Goal: Navigation & Orientation: Find specific page/section

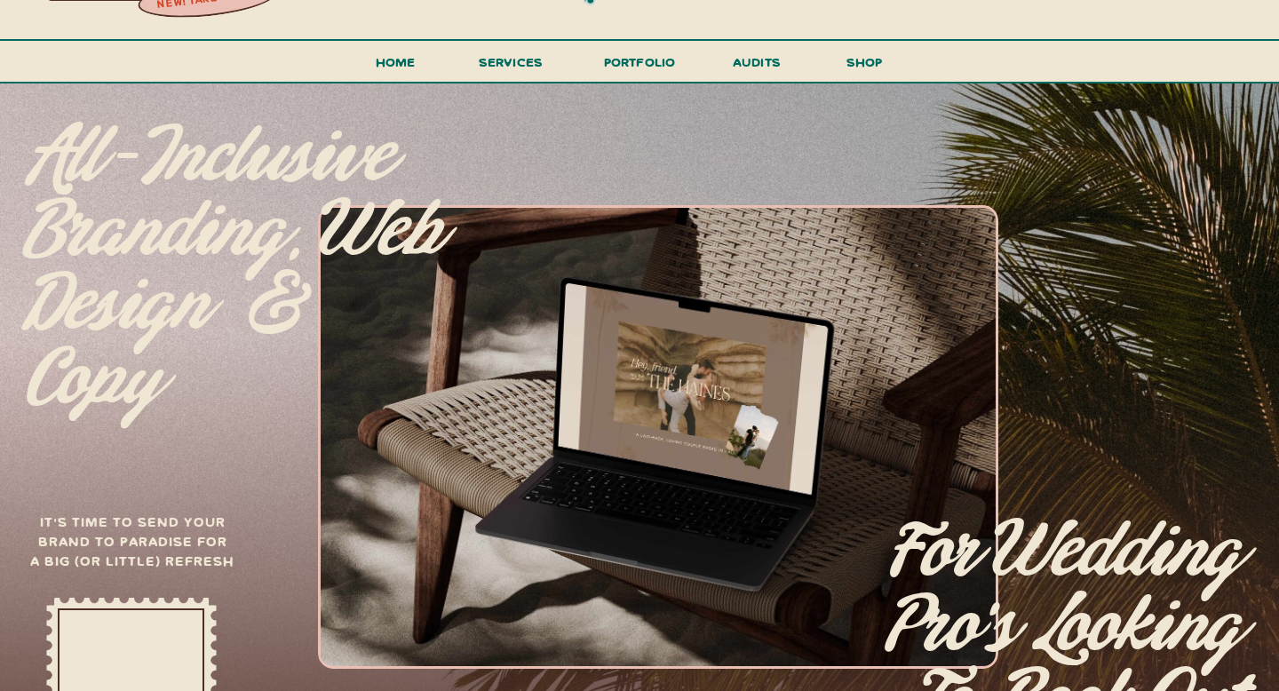
scroll to position [59, 0]
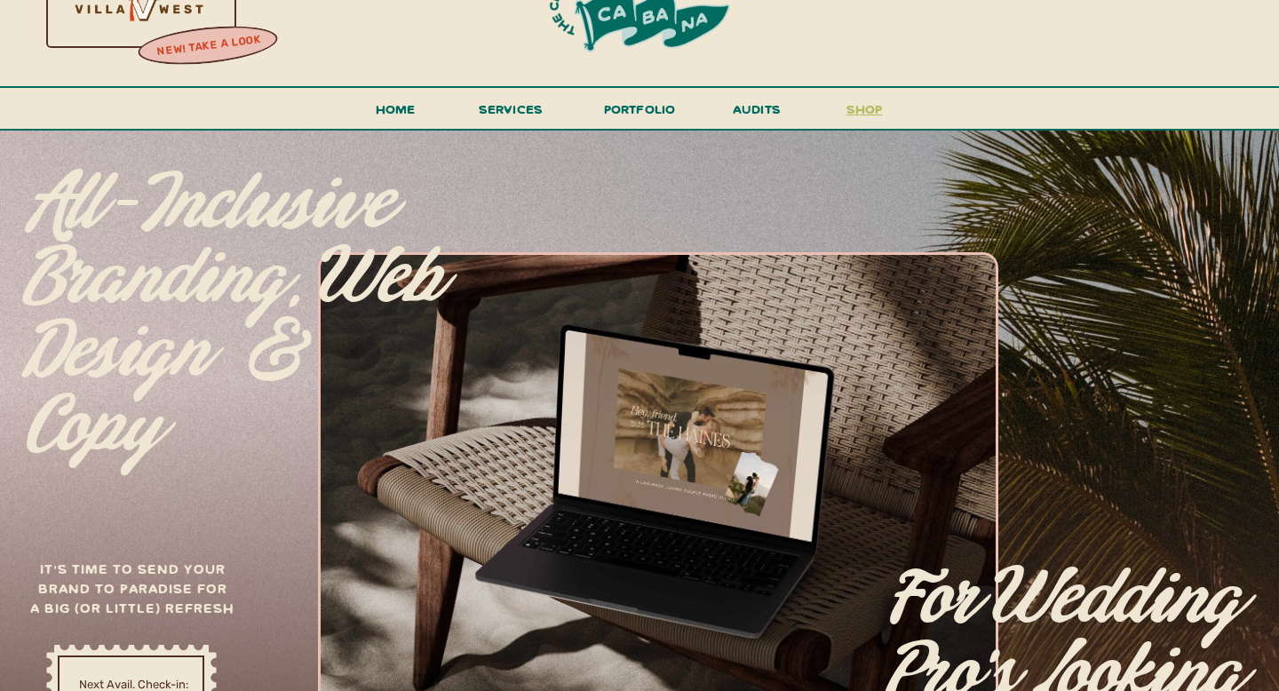
click at [863, 108] on h3 "shop" at bounding box center [864, 113] width 85 height 31
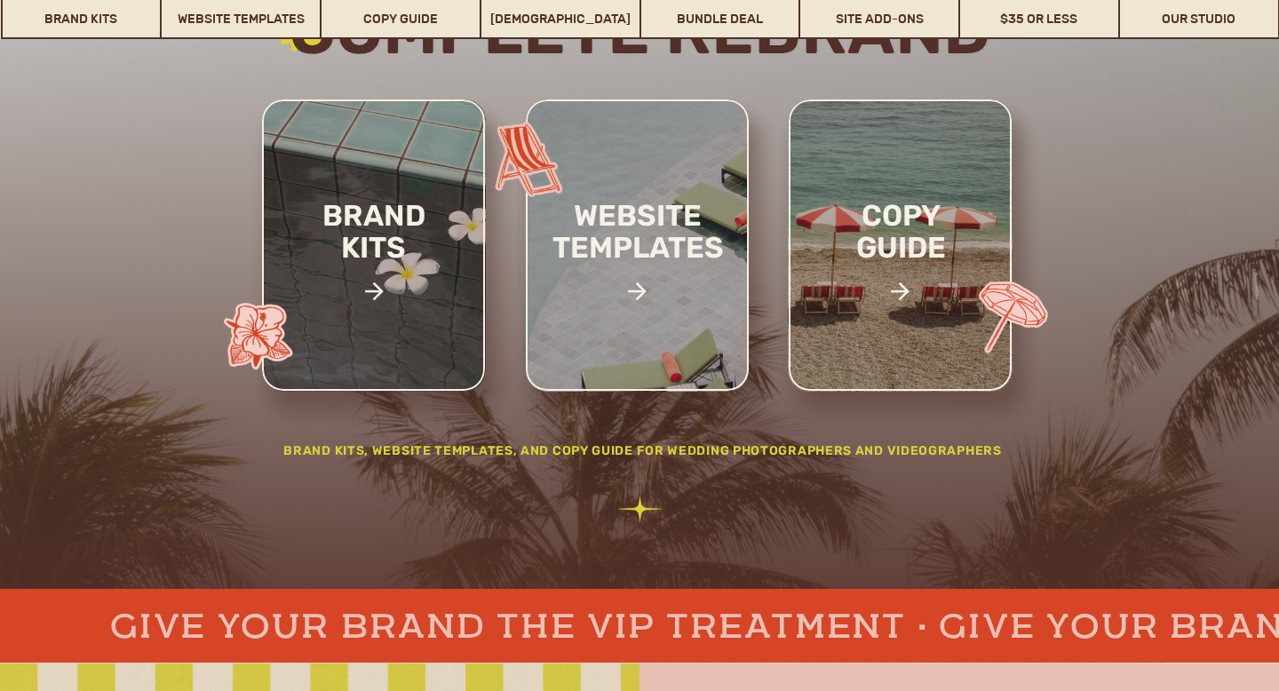
scroll to position [298, 0]
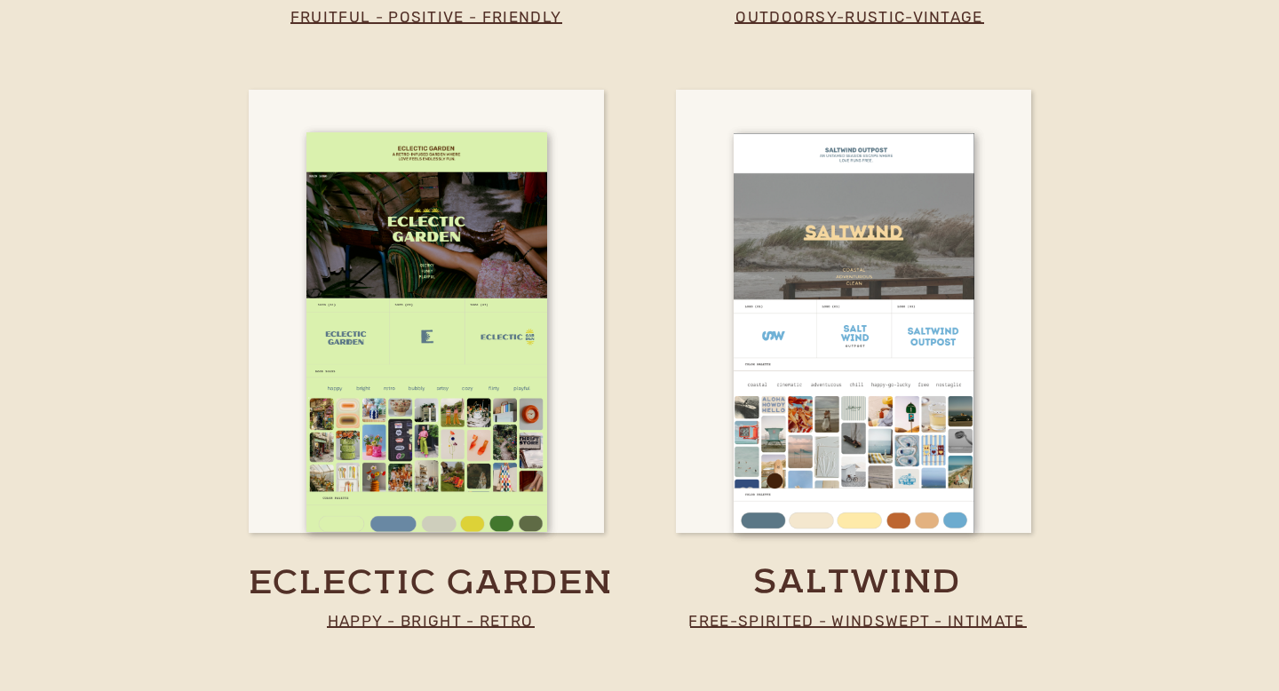
scroll to position [3728, 0]
